Goal: Task Accomplishment & Management: Manage account settings

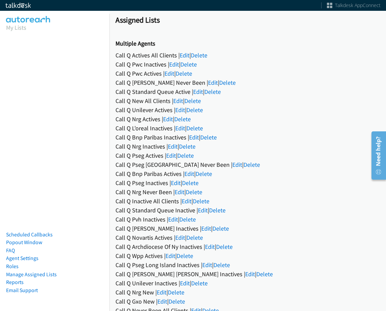
drag, startPoint x: 176, startPoint y: 54, endPoint x: 179, endPoint y: 55, distance: 3.9
click at [176, 54] on div "Call Q Actives All Clients | Edit | Delete" at bounding box center [248, 55] width 264 height 9
click at [179, 55] on div "Call Q Actives All Clients | Edit | Delete" at bounding box center [248, 55] width 264 height 9
click at [184, 57] on link "Edit" at bounding box center [185, 55] width 10 height 8
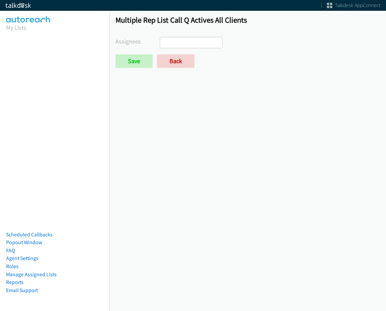
select select
click at [172, 62] on link "Back" at bounding box center [175, 61] width 37 height 14
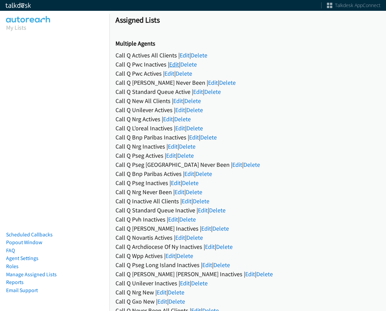
click at [173, 66] on link "Edit" at bounding box center [174, 64] width 10 height 8
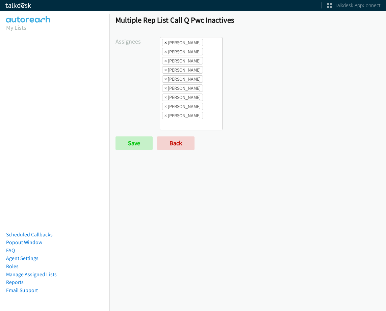
click at [164, 41] on span "×" at bounding box center [165, 42] width 2 height 7
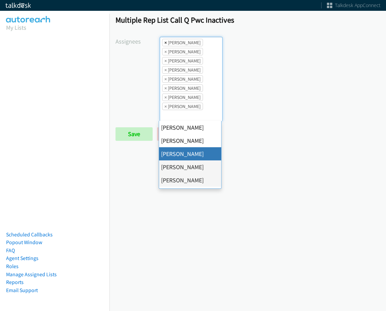
click at [164, 40] on span "×" at bounding box center [165, 42] width 2 height 7
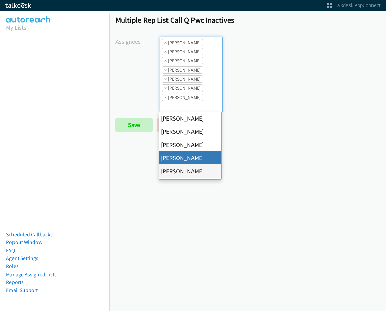
click at [165, 40] on span "×" at bounding box center [165, 42] width 2 height 7
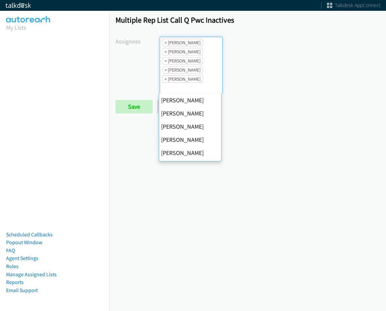
click at [165, 40] on span "×" at bounding box center [165, 42] width 2 height 7
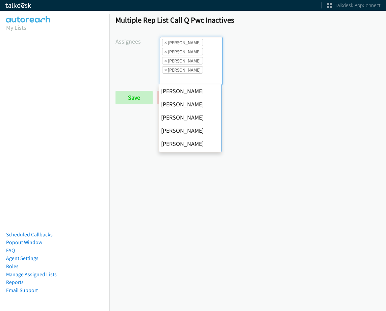
click at [165, 40] on span "×" at bounding box center [165, 42] width 2 height 7
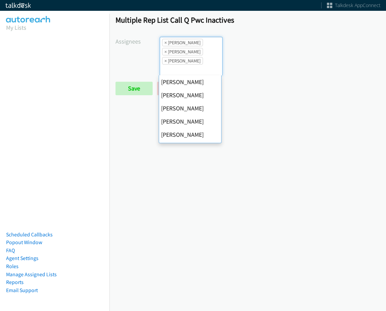
click at [165, 40] on span "×" at bounding box center [165, 42] width 2 height 7
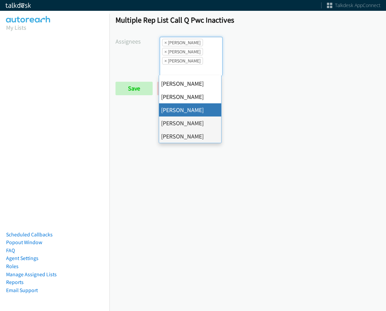
select select "fd8c5d46-30db-44cb-8f0d-00da318b790a"
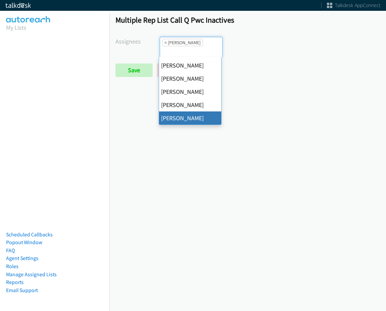
click at [165, 40] on span "×" at bounding box center [165, 42] width 2 height 7
select select
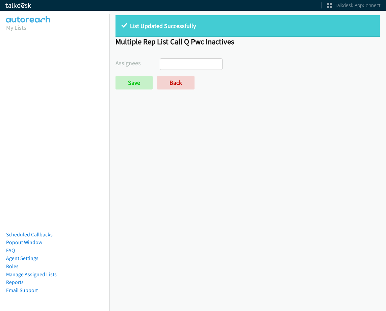
select select
click at [168, 82] on link "Back" at bounding box center [175, 83] width 37 height 14
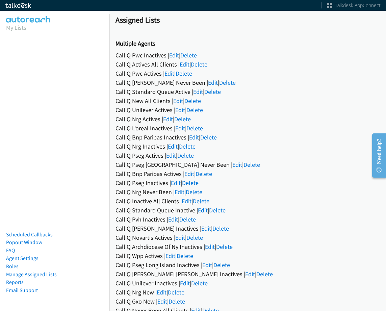
click at [185, 67] on link "Edit" at bounding box center [185, 64] width 10 height 8
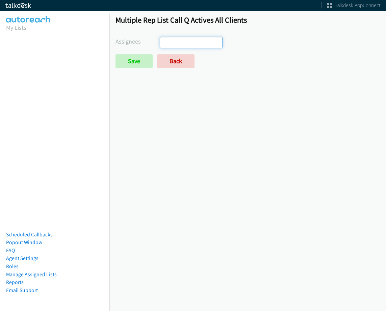
click at [186, 39] on ul at bounding box center [191, 42] width 62 height 11
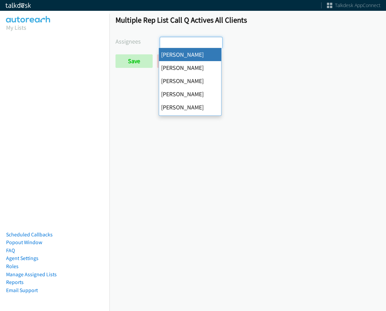
select select "cb11e729-9a1d-44de-9b38-0f5a50c7e01c"
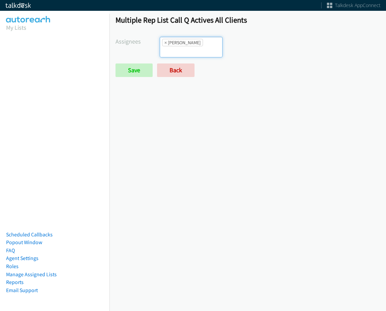
click at [193, 46] on li "× [PERSON_NAME]" at bounding box center [182, 42] width 41 height 7
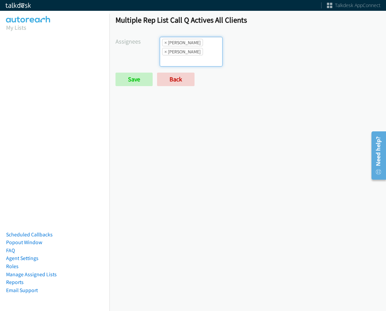
click at [197, 45] on li "× [PERSON_NAME]" at bounding box center [182, 42] width 41 height 7
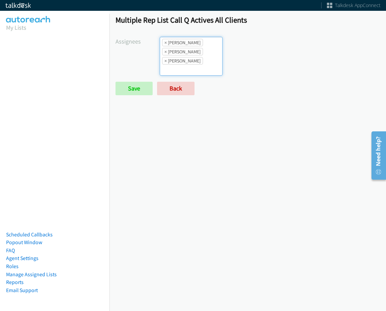
click at [203, 55] on ul "× [PERSON_NAME] × [PERSON_NAME] × [PERSON_NAME]" at bounding box center [191, 56] width 62 height 38
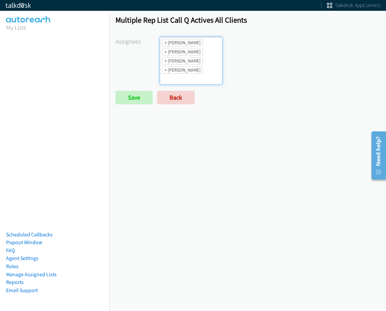
click at [199, 58] on ul "× [PERSON_NAME] × [PERSON_NAME] × [PERSON_NAME] × [PERSON_NAME]" at bounding box center [191, 60] width 62 height 47
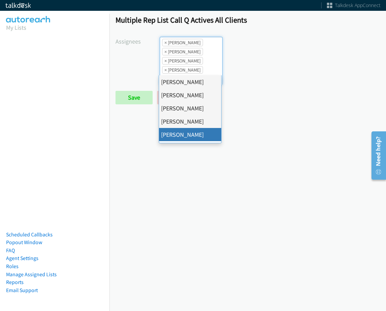
drag, startPoint x: 198, startPoint y: 133, endPoint x: 198, endPoint y: 94, distance: 39.5
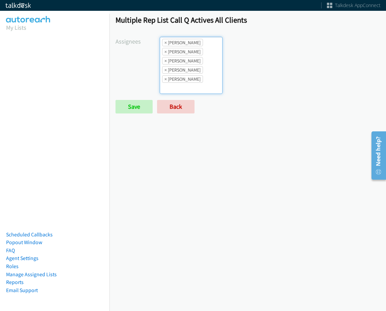
click at [195, 66] on ul "× [PERSON_NAME] × [PERSON_NAME] × [PERSON_NAME] × [PERSON_NAME] × [PERSON_NAME]" at bounding box center [191, 65] width 62 height 56
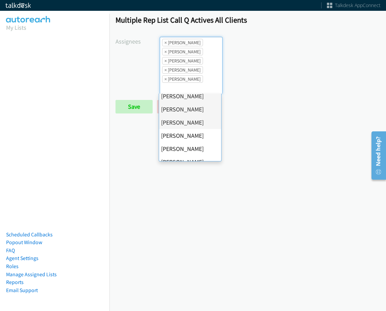
scroll to position [68, 0]
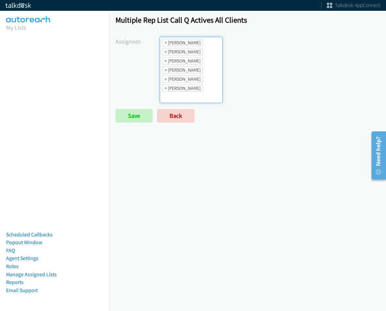
click at [198, 84] on li "× Jasmin Martinez" at bounding box center [182, 87] width 41 height 7
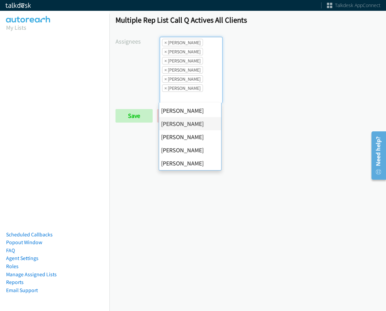
scroll to position [117, 0]
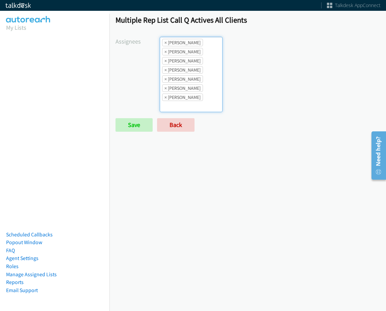
click at [199, 98] on ul "× Abigail Odhiambo × Alana Ruiz × Cathy Shahan × Charles Ross × Daquaya Johnson…" at bounding box center [191, 74] width 62 height 75
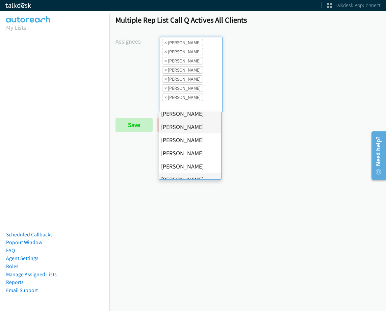
scroll to position [101, 0]
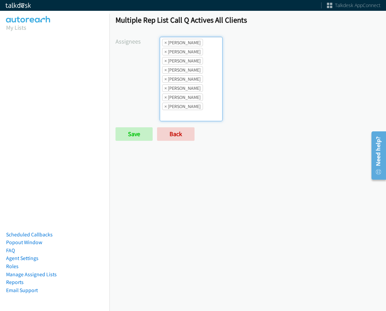
click at [193, 99] on li "× Jordan Stehlik" at bounding box center [182, 97] width 41 height 7
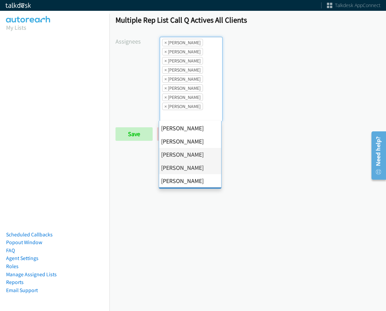
scroll to position [117, 0]
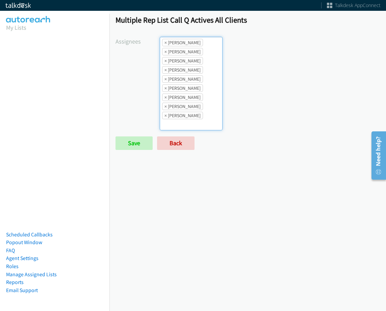
click at [199, 113] on li "× Tatiana Medina" at bounding box center [182, 115] width 41 height 7
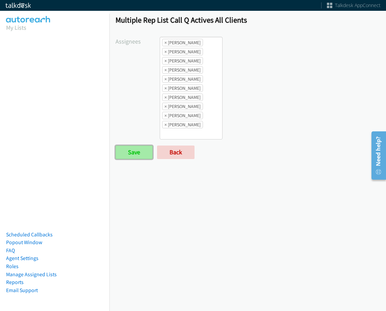
click at [120, 154] on input "Save" at bounding box center [134, 153] width 37 height 14
